Goal: Task Accomplishment & Management: Manage account settings

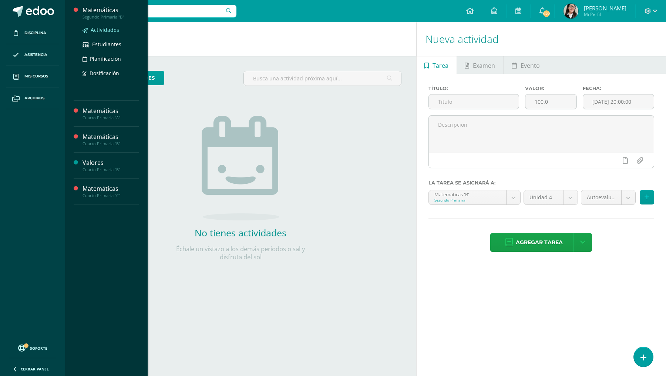
click at [106, 33] on span "Actividades" at bounding box center [105, 29] width 29 height 7
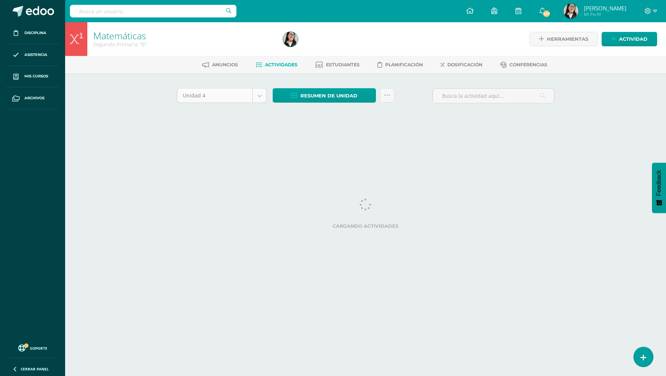
click at [260, 97] on body "Disciplina Asistencia Mis cursos Archivos Soporte Ayuda Reportar un problema Ce…" at bounding box center [333, 69] width 666 height 138
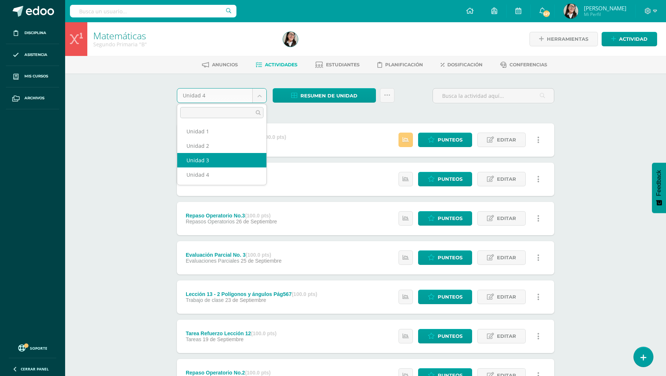
select select "Unidad 3"
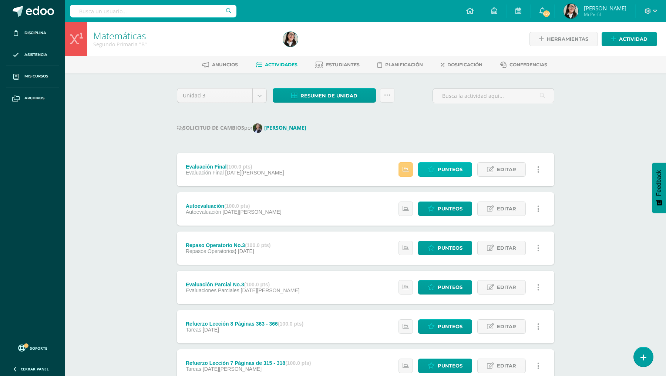
click at [454, 165] on span "Punteos" at bounding box center [450, 170] width 25 height 14
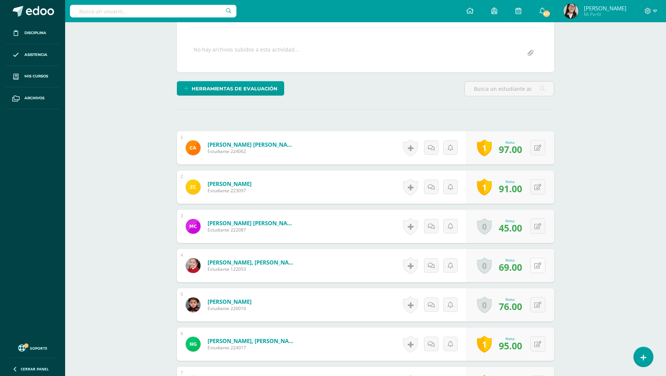
scroll to position [127, 0]
click at [538, 262] on icon at bounding box center [538, 265] width 7 height 6
type input "89"
click at [523, 265] on icon at bounding box center [523, 267] width 7 height 6
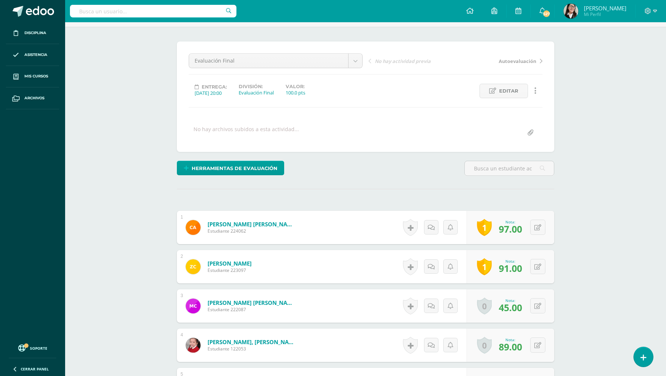
scroll to position [0, 0]
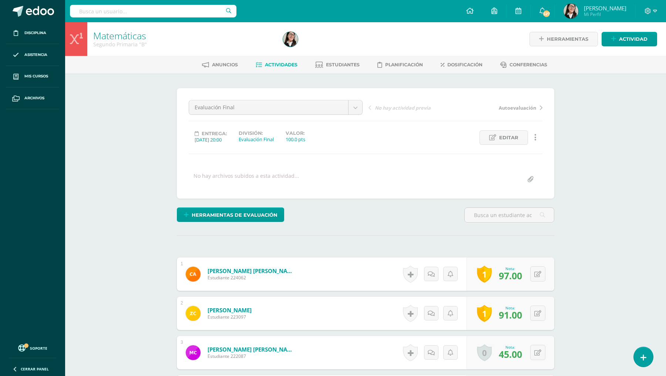
click at [285, 65] on span "Actividades" at bounding box center [281, 65] width 33 height 6
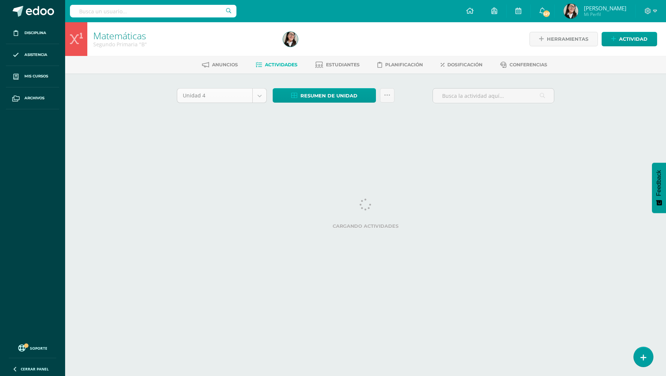
click at [260, 94] on body "Disciplina Asistencia Mis cursos Archivos Soporte Ayuda Reportar un problema Ce…" at bounding box center [333, 69] width 666 height 138
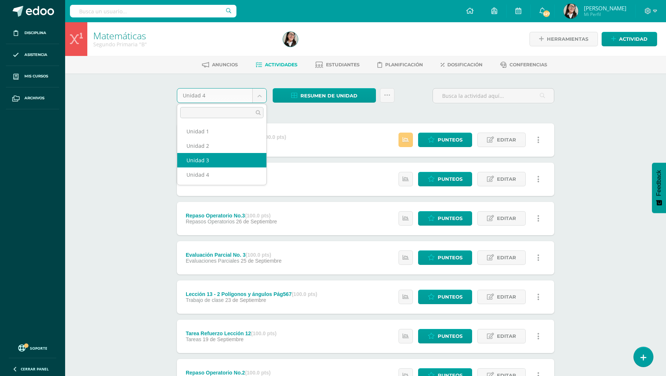
select select "Unidad 3"
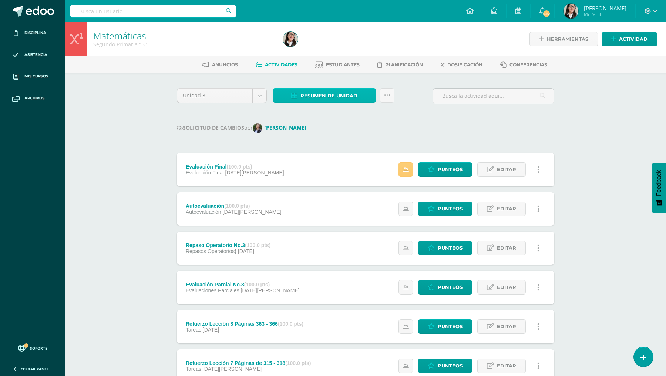
click at [330, 95] on span "Resumen de unidad" at bounding box center [329, 96] width 57 height 14
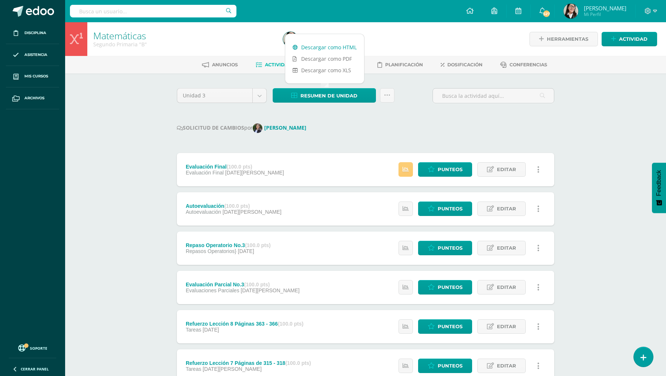
click at [332, 49] on link "Descargar como HTML" at bounding box center [324, 46] width 79 height 11
click at [364, 136] on div "Unidad 3 Unidad 1 Unidad 2 Unidad 3 Unidad 4 Resumen de unidad Subir actividade…" at bounding box center [366, 329] width 384 height 483
click at [454, 167] on span "Punteos" at bounding box center [450, 170] width 25 height 14
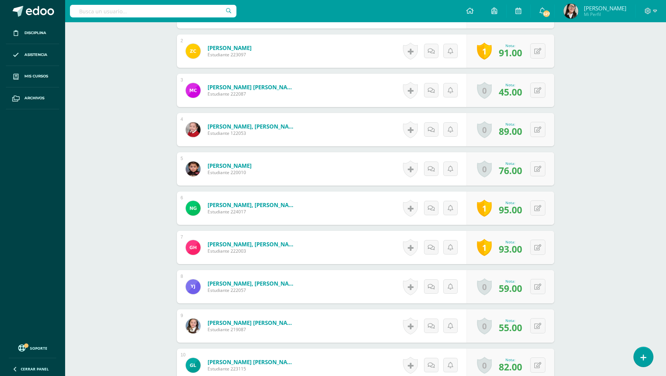
scroll to position [265, 0]
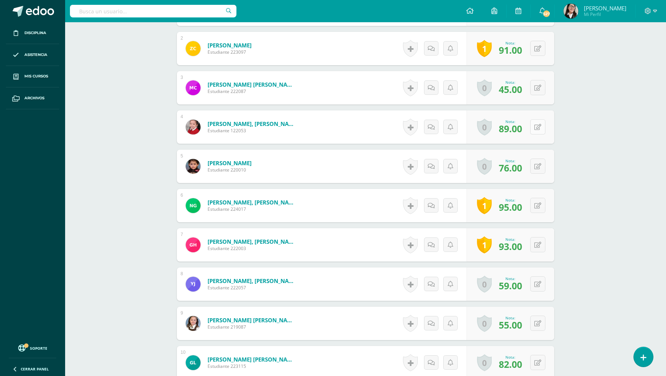
click at [538, 127] on icon at bounding box center [538, 127] width 7 height 6
type input "95"
click at [517, 128] on link at bounding box center [523, 129] width 15 height 15
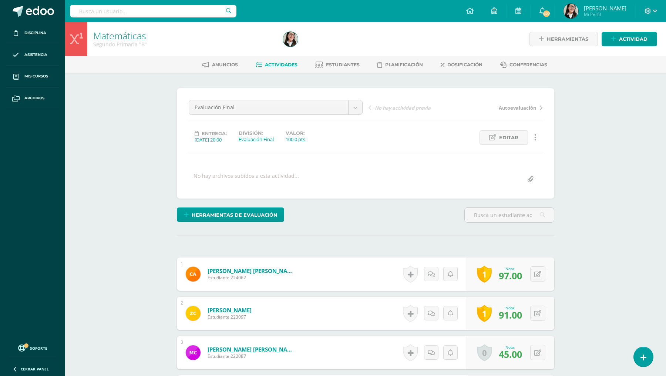
click at [279, 66] on span "Actividades" at bounding box center [281, 65] width 33 height 6
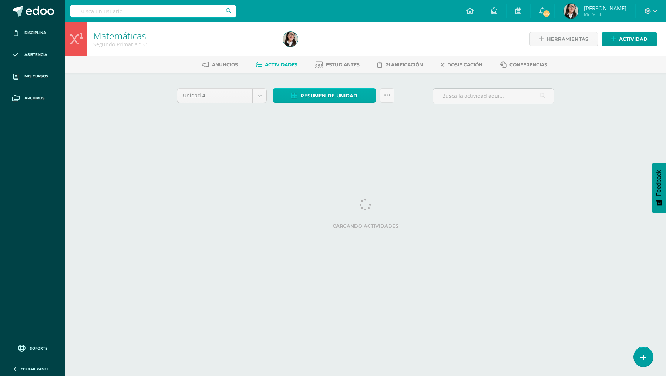
click at [310, 97] on span "Resumen de unidad" at bounding box center [329, 96] width 57 height 14
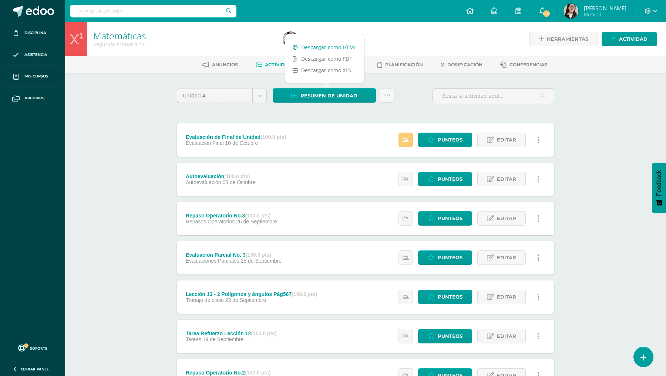
click at [322, 46] on link "Descargar como HTML" at bounding box center [324, 46] width 79 height 11
click at [260, 96] on body "Disciplina Asistencia Mis cursos Archivos Soporte Ayuda Reportar un problema Ce…" at bounding box center [333, 278] width 666 height 556
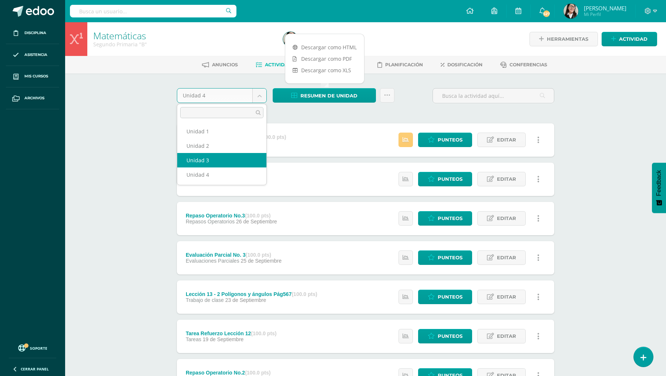
select select "Unidad 3"
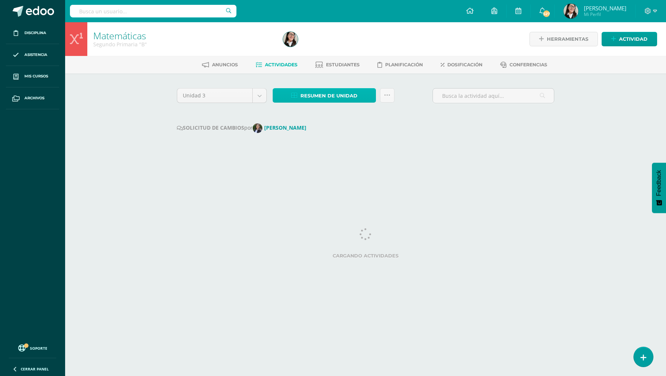
click at [338, 95] on span "Resumen de unidad" at bounding box center [329, 96] width 57 height 14
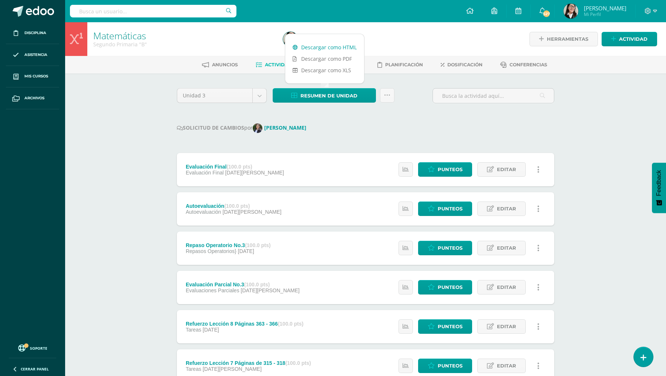
click at [341, 47] on link "Descargar como HTML" at bounding box center [324, 46] width 79 height 11
click at [259, 97] on body "Disciplina Asistencia Mis cursos Archivos Soporte Ayuda Reportar un problema Ce…" at bounding box center [333, 293] width 666 height 586
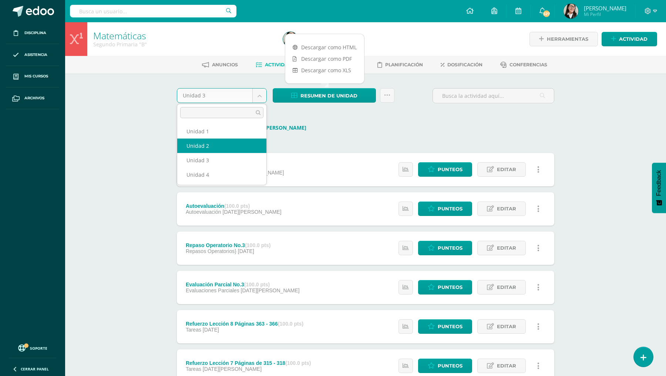
select select "Unidad 2"
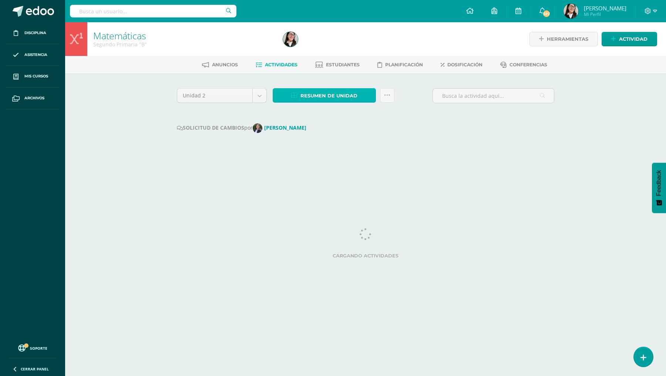
click at [324, 96] on span "Resumen de unidad" at bounding box center [329, 96] width 57 height 14
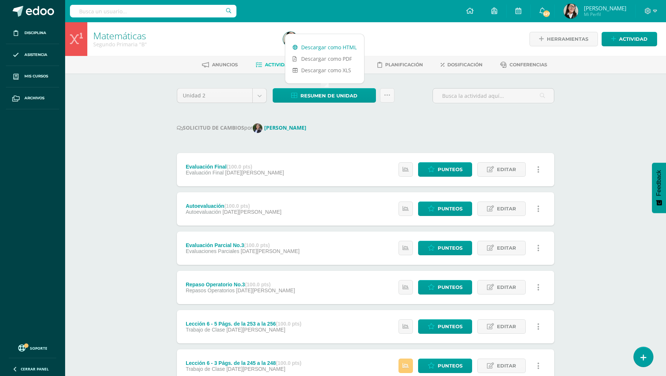
click at [322, 47] on link "Descargar como HTML" at bounding box center [324, 46] width 79 height 11
click at [342, 48] on link "Descargar como HTML" at bounding box center [324, 46] width 79 height 11
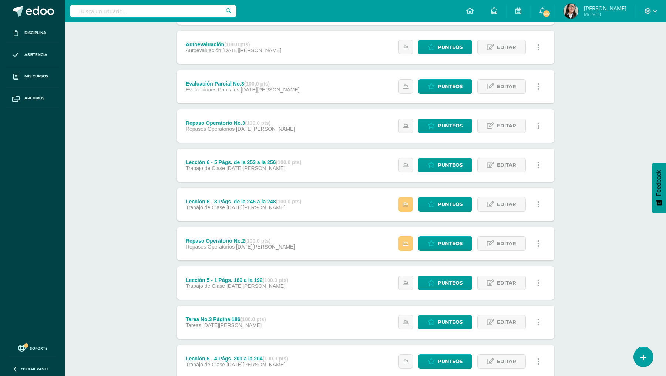
scroll to position [210, 0]
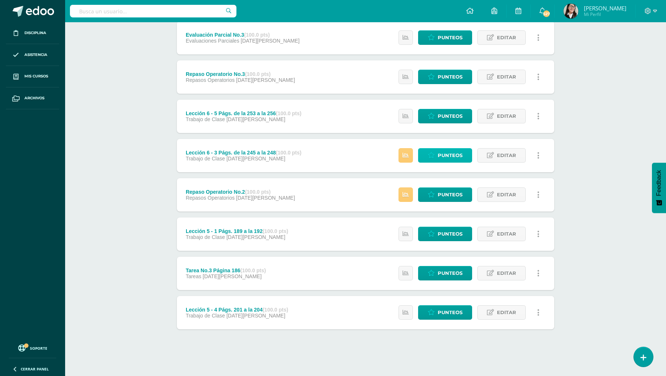
click at [430, 153] on icon at bounding box center [431, 155] width 7 height 6
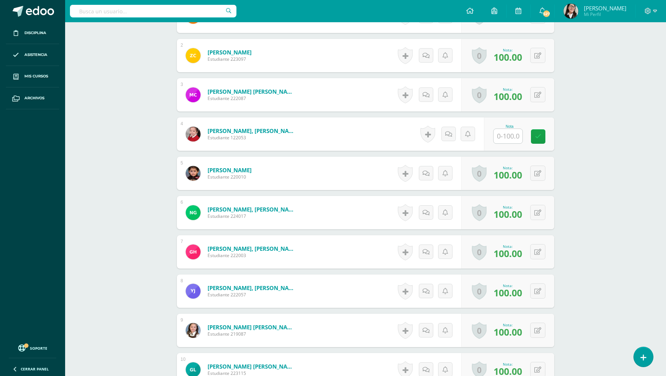
scroll to position [258, 0]
click at [509, 134] on input "text" at bounding box center [508, 135] width 29 height 14
type input "100"
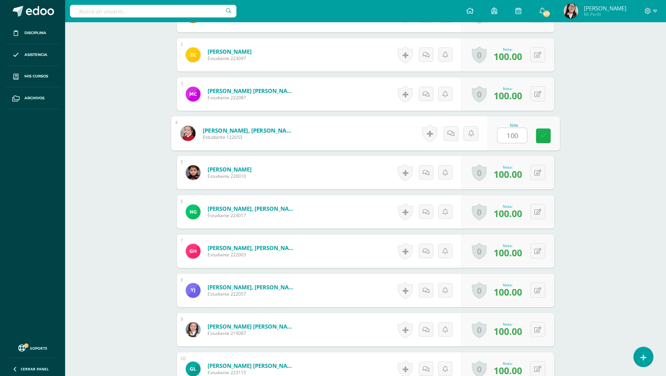
click at [541, 139] on link at bounding box center [543, 135] width 15 height 15
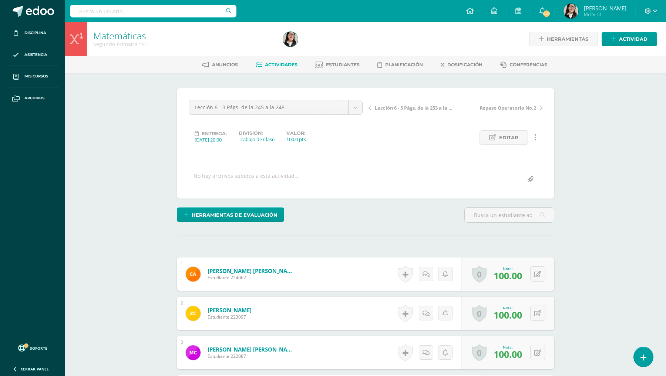
click at [275, 65] on span "Actividades" at bounding box center [281, 65] width 33 height 6
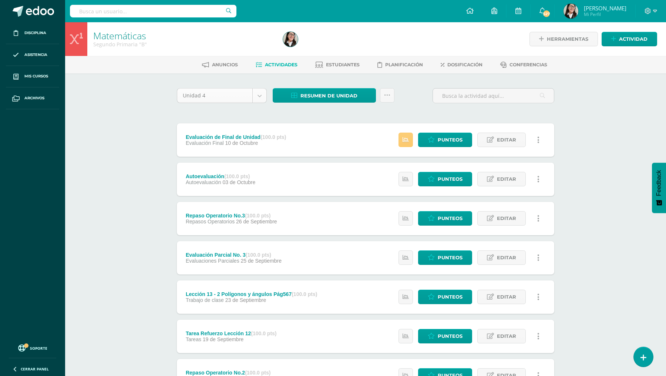
click at [259, 94] on body "Disciplina Asistencia Mis cursos Archivos Soporte Ayuda Reportar un problema Ce…" at bounding box center [333, 278] width 666 height 556
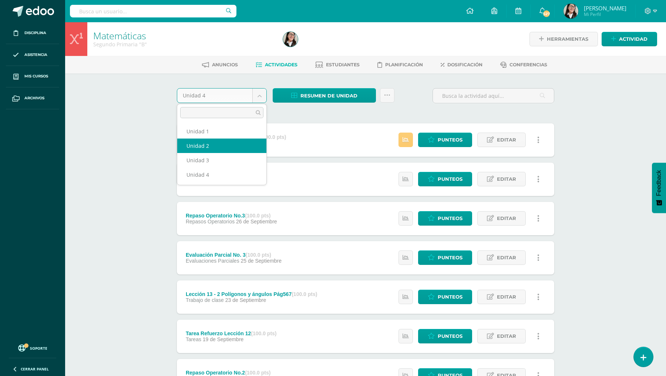
select select "Unidad 2"
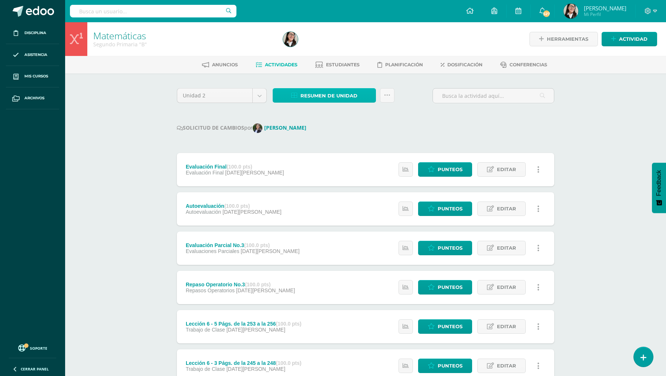
click at [318, 99] on span "Resumen de unidad" at bounding box center [329, 96] width 57 height 14
click at [401, 125] on div "SOLICITUD DE CAMBIOS por Marielos Cardona" at bounding box center [366, 128] width 378 height 10
click at [336, 96] on span "Resumen de unidad" at bounding box center [329, 96] width 57 height 14
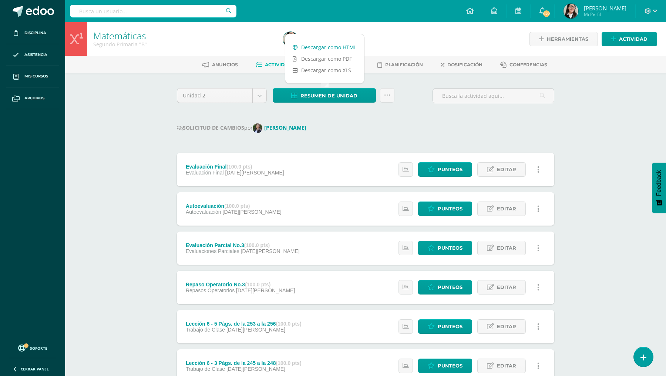
click at [329, 45] on link "Descargar como HTML" at bounding box center [324, 46] width 79 height 11
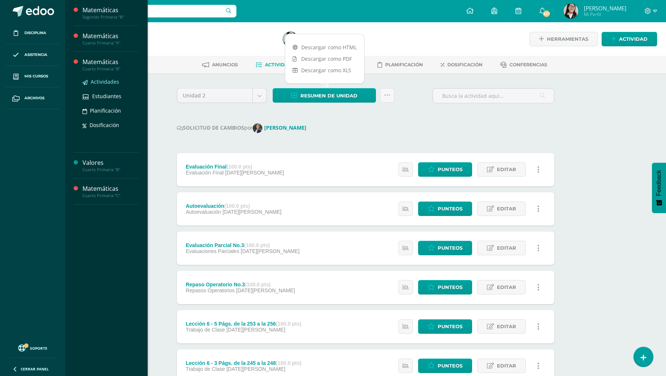
click at [101, 83] on span "Actividades" at bounding box center [105, 81] width 29 height 7
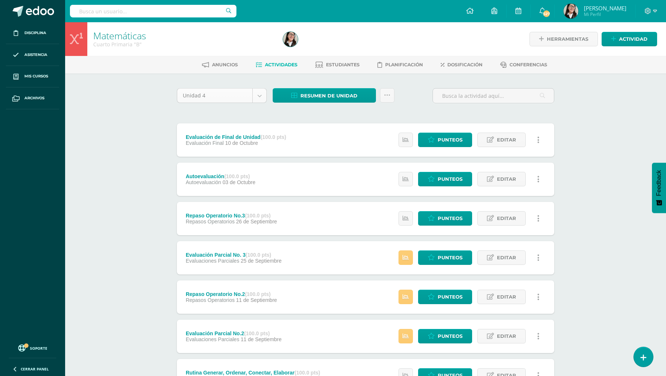
click at [262, 94] on body "Disciplina Asistencia Mis cursos Archivos Soporte Ayuda Reportar un problema Ce…" at bounding box center [333, 278] width 666 height 556
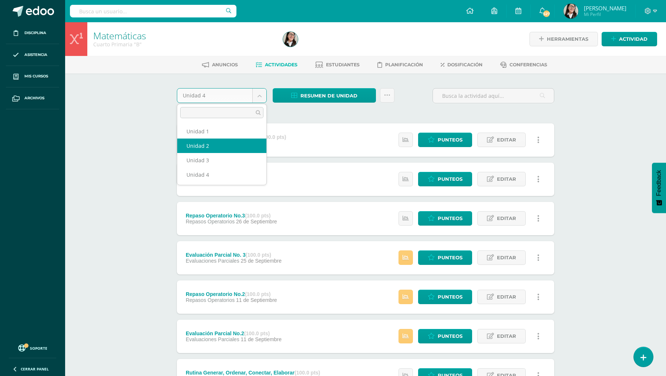
select select "Unidad 2"
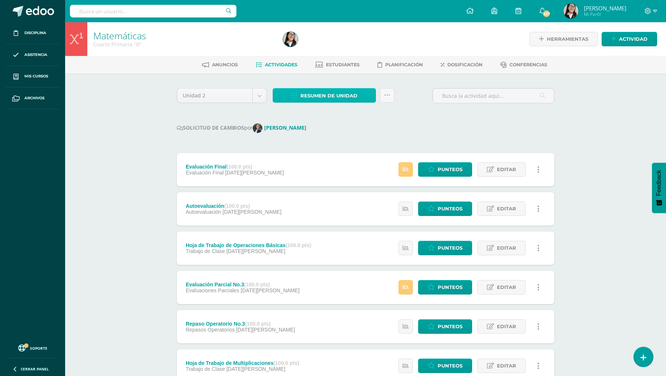
click at [340, 95] on span "Resumen de unidad" at bounding box center [329, 96] width 57 height 14
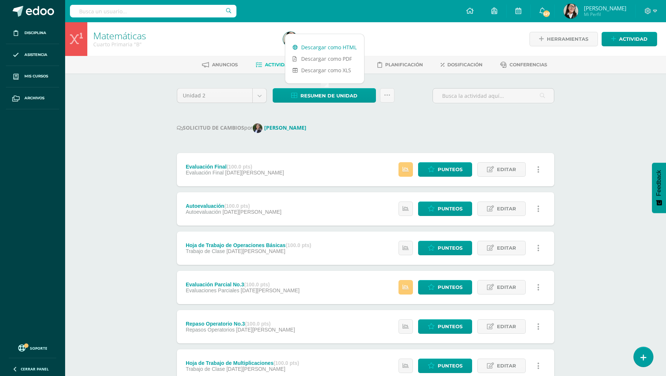
click at [332, 48] on link "Descargar como HTML" at bounding box center [324, 46] width 79 height 11
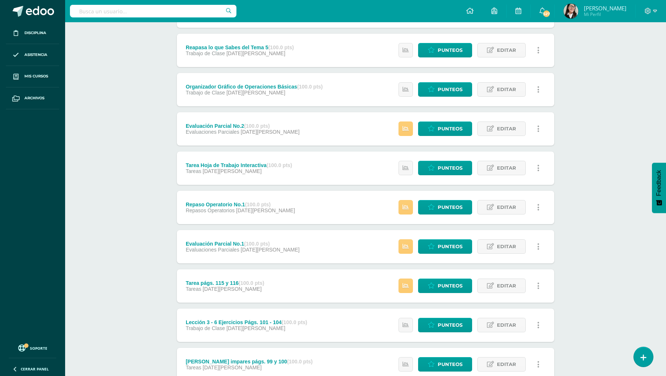
scroll to position [434, 0]
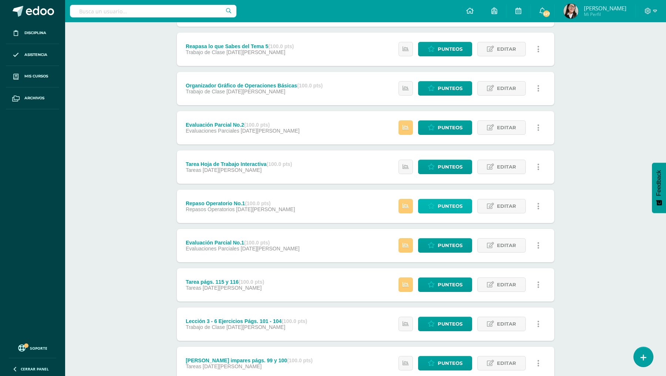
click at [437, 206] on link "Punteos" at bounding box center [445, 206] width 54 height 14
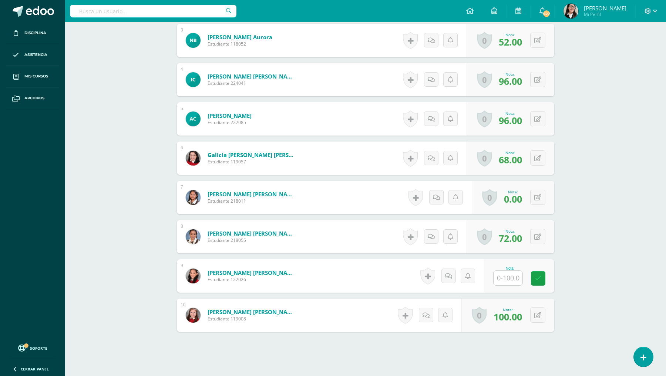
scroll to position [315, 0]
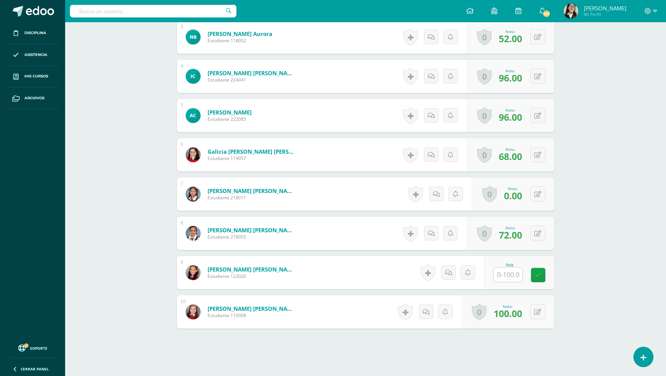
click at [506, 271] on input "text" at bounding box center [508, 274] width 29 height 14
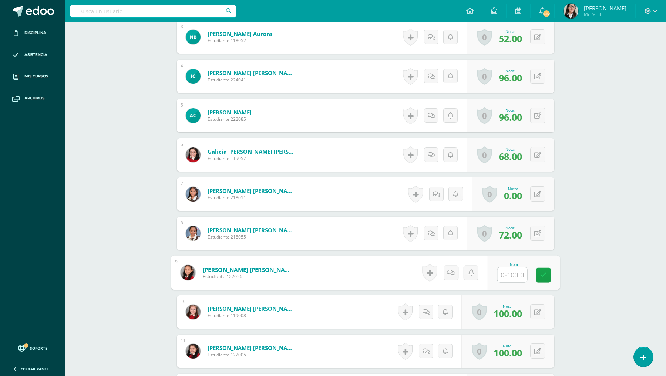
scroll to position [316, 0]
type input "100"
click at [542, 274] on icon at bounding box center [544, 274] width 7 height 6
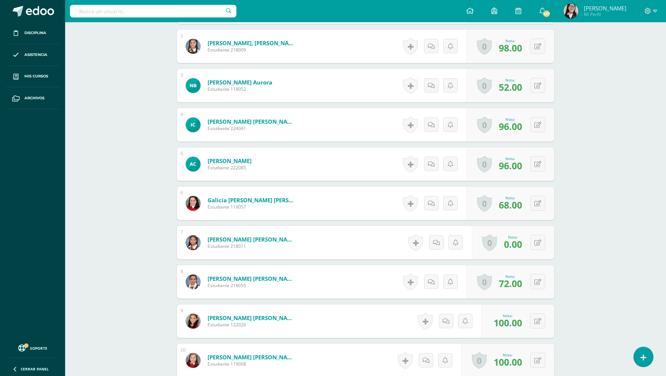
scroll to position [0, 0]
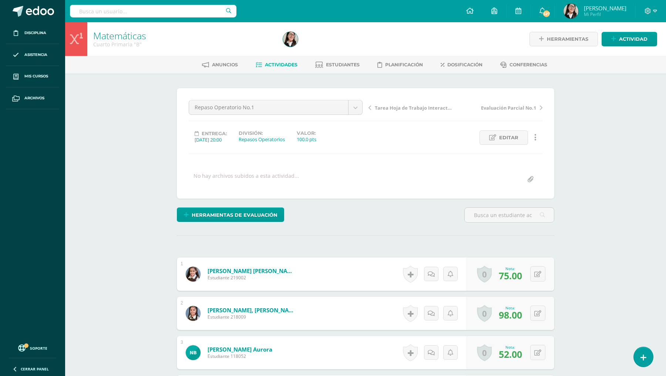
click at [272, 66] on span "Actividades" at bounding box center [281, 65] width 33 height 6
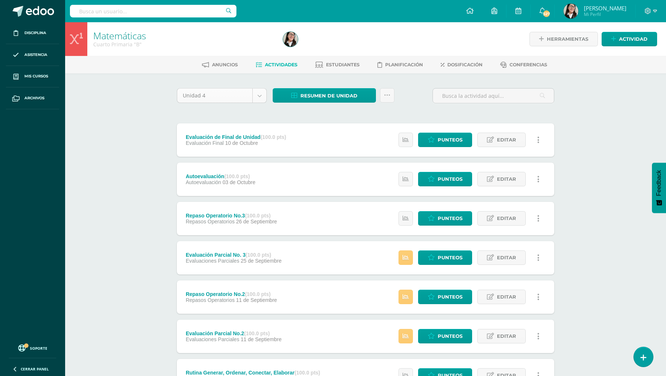
click at [259, 97] on body "Disciplina Asistencia Mis cursos Archivos Soporte Ayuda Reportar un problema Ce…" at bounding box center [333, 278] width 666 height 556
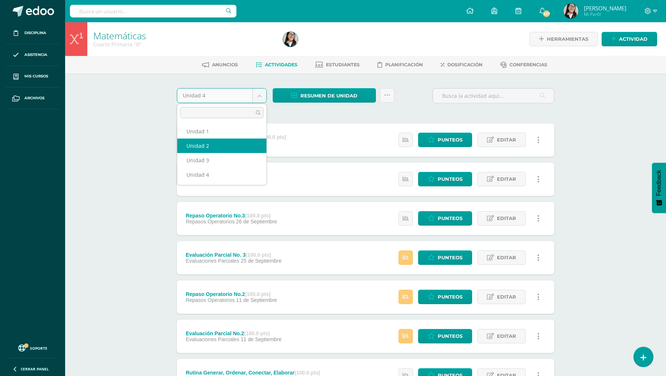
select select "Unidad 2"
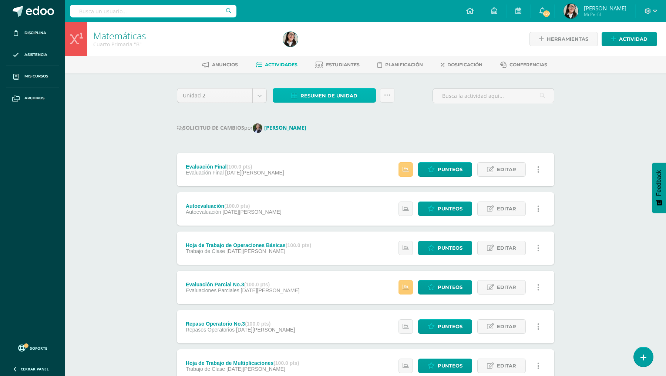
click at [311, 96] on span "Resumen de unidad" at bounding box center [329, 96] width 57 height 14
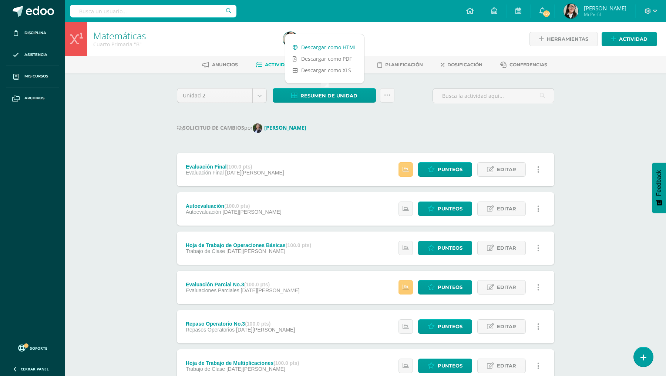
click at [330, 45] on link "Descargar como HTML" at bounding box center [324, 46] width 79 height 11
click at [356, 127] on div "SOLICITUD DE CAMBIOS por [PERSON_NAME]" at bounding box center [366, 128] width 378 height 10
